Goal: Information Seeking & Learning: Compare options

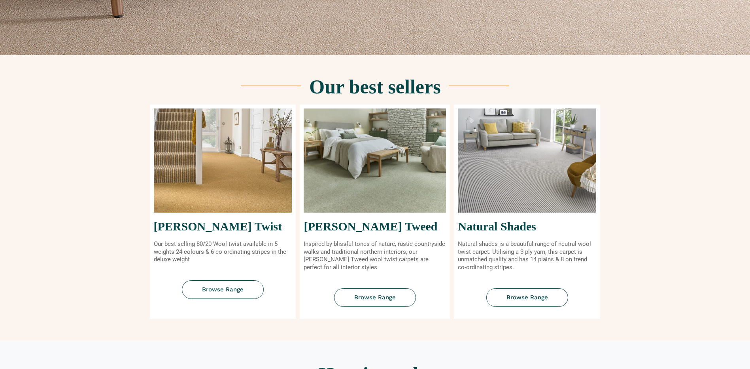
scroll to position [257, 0]
click at [235, 197] on img at bounding box center [223, 160] width 138 height 104
click at [221, 289] on span "Browse Range" at bounding box center [223, 289] width 42 height 6
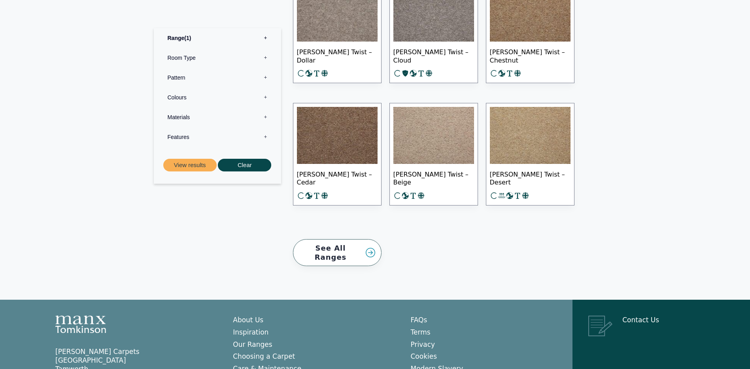
scroll to position [1138, 0]
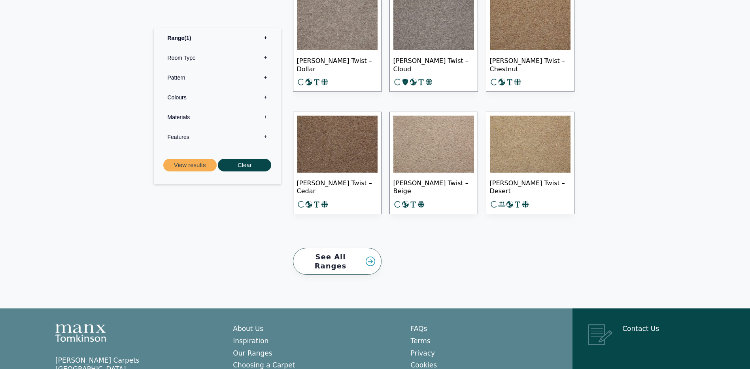
click at [373, 257] on link "See All Ranges" at bounding box center [337, 261] width 89 height 27
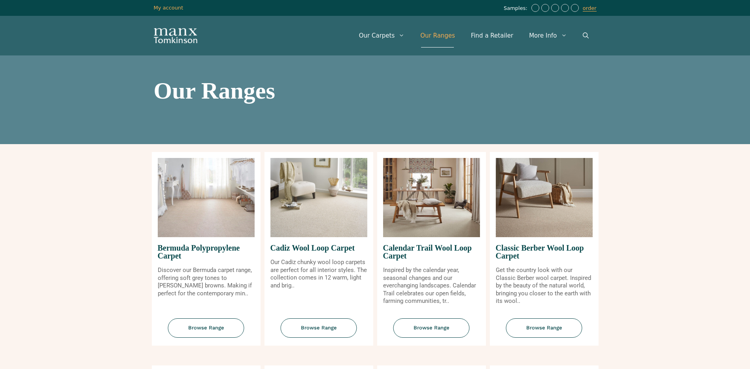
click at [310, 218] on img at bounding box center [319, 197] width 97 height 79
click at [310, 324] on span "Browse Range" at bounding box center [319, 327] width 76 height 19
click at [206, 235] on img at bounding box center [206, 197] width 97 height 79
click at [431, 240] on span "Calendar Trail Wool Loop Carpet" at bounding box center [431, 251] width 97 height 29
click at [424, 329] on span "Browse Range" at bounding box center [432, 327] width 76 height 19
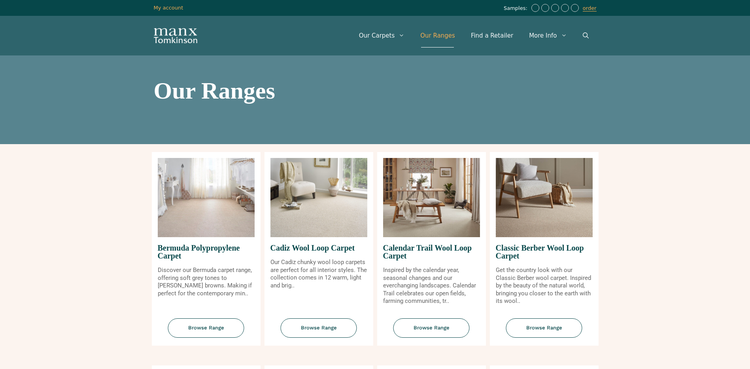
click at [545, 225] on img at bounding box center [544, 197] width 97 height 79
click at [548, 328] on span "Browse Range" at bounding box center [544, 327] width 76 height 19
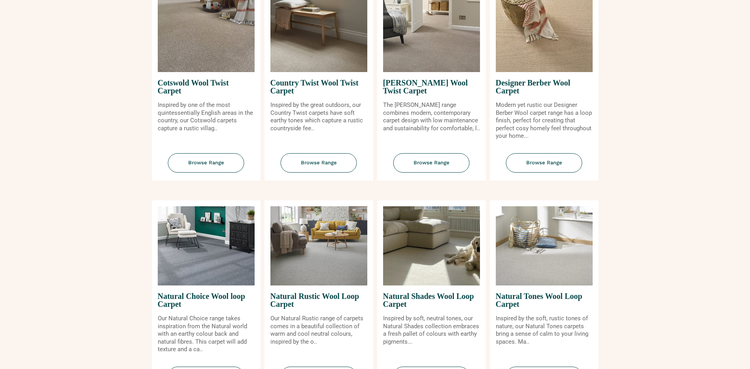
scroll to position [384, 0]
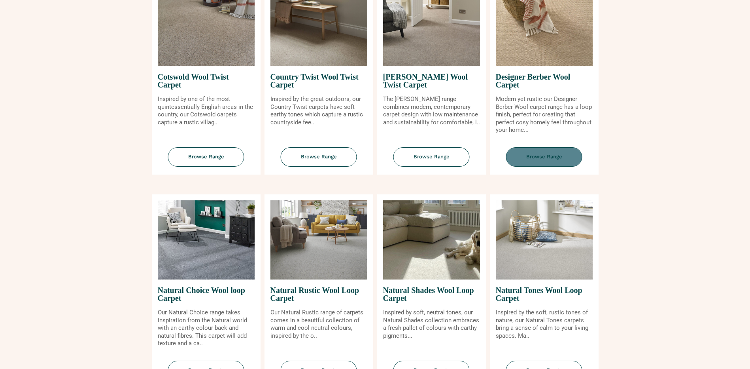
click at [536, 157] on span "Browse Range" at bounding box center [544, 156] width 76 height 19
click at [322, 262] on img at bounding box center [319, 239] width 97 height 79
click at [310, 365] on span "Browse Range" at bounding box center [319, 369] width 76 height 19
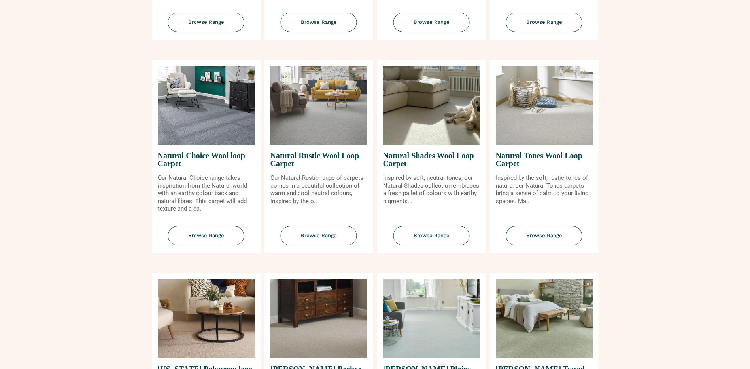
scroll to position [534, 0]
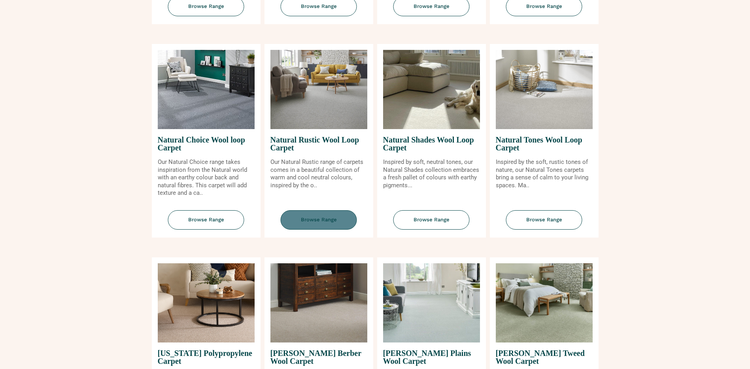
click at [316, 219] on span "Browse Range" at bounding box center [319, 219] width 76 height 19
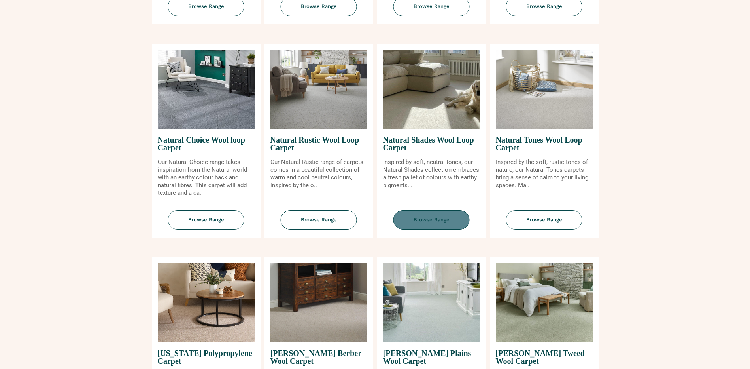
click at [431, 222] on span "Browse Range" at bounding box center [432, 219] width 76 height 19
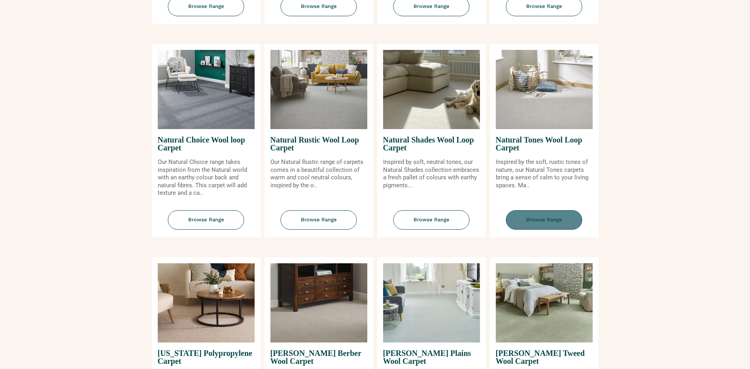
click at [549, 218] on span "Browse Range" at bounding box center [544, 219] width 76 height 19
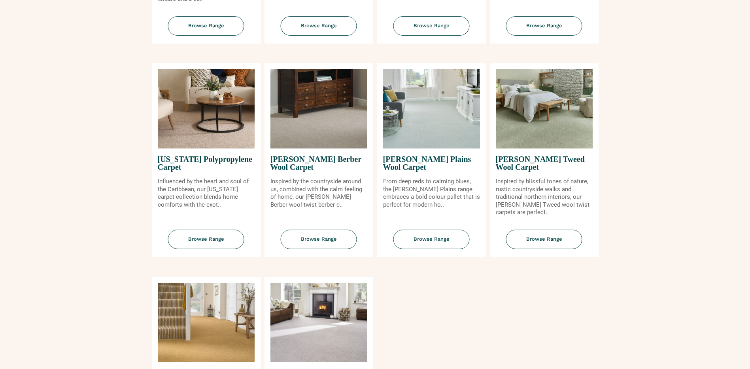
scroll to position [748, 0]
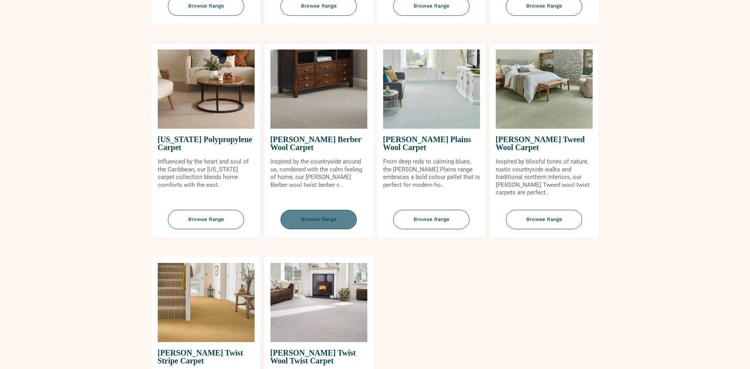
click at [307, 221] on span "Browse Range" at bounding box center [319, 219] width 76 height 19
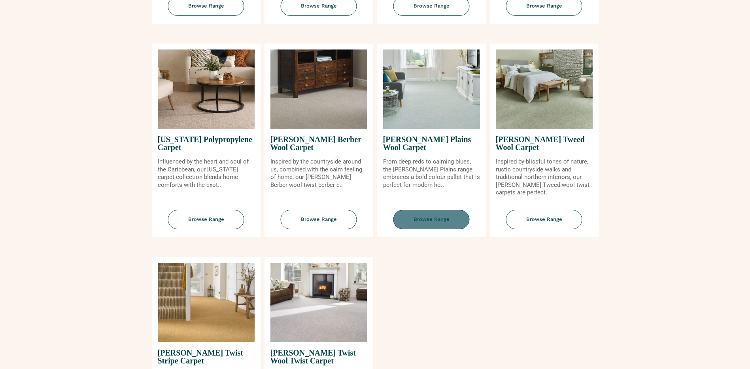
click at [435, 219] on span "Browse Range" at bounding box center [432, 219] width 76 height 19
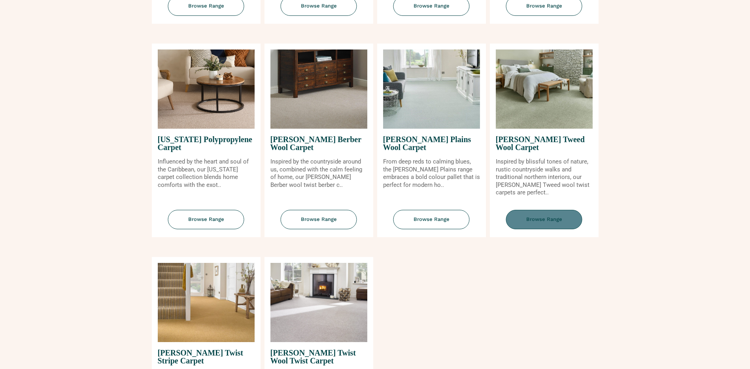
click at [546, 217] on span "Browse Range" at bounding box center [544, 219] width 76 height 19
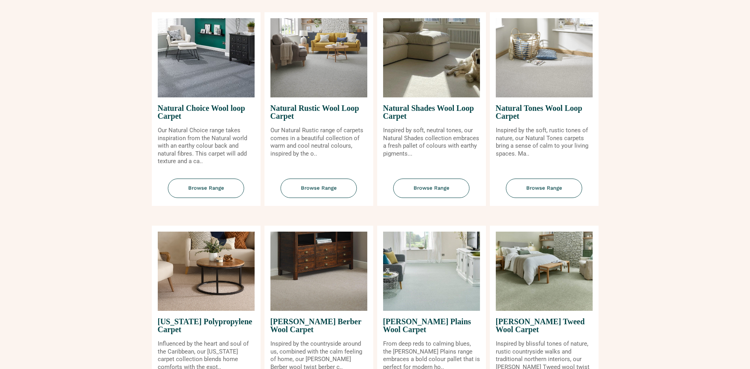
scroll to position [206, 0]
